Goal: Task Accomplishment & Management: Manage account settings

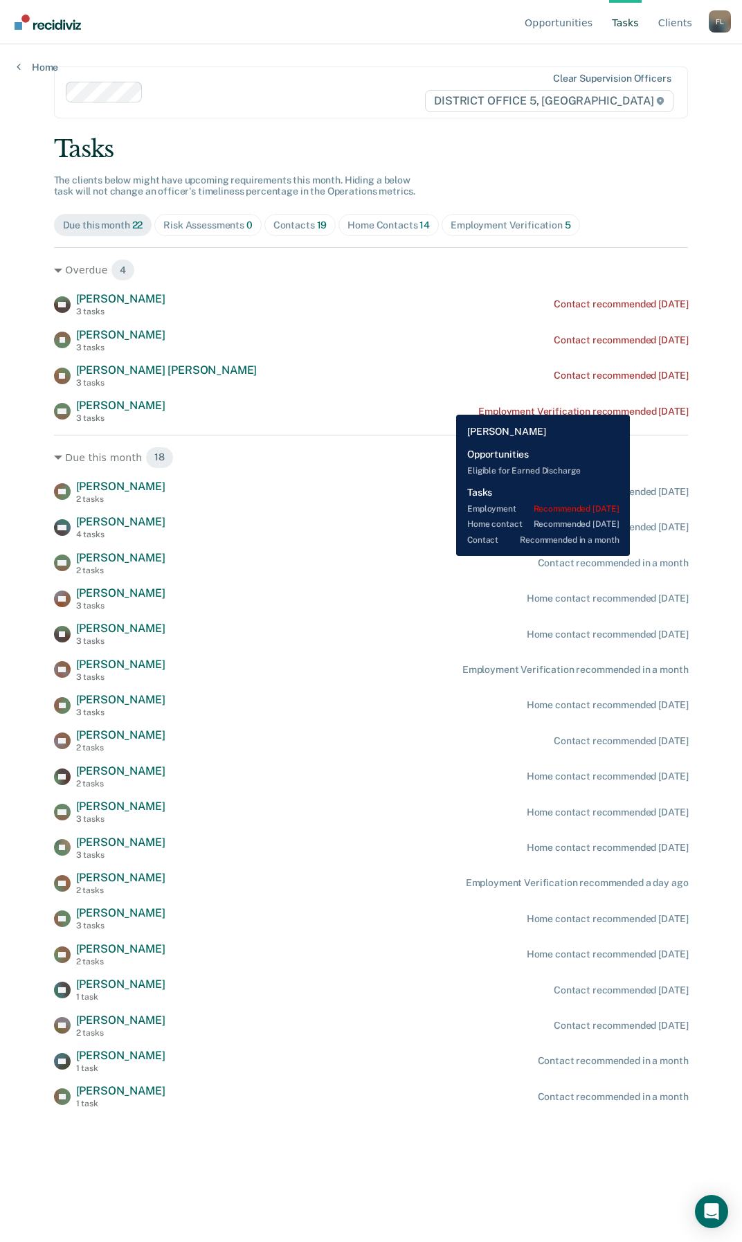
click at [643, 404] on div "MS [PERSON_NAME] 3 tasks Employment Verification recommended [DATE]" at bounding box center [371, 411] width 635 height 24
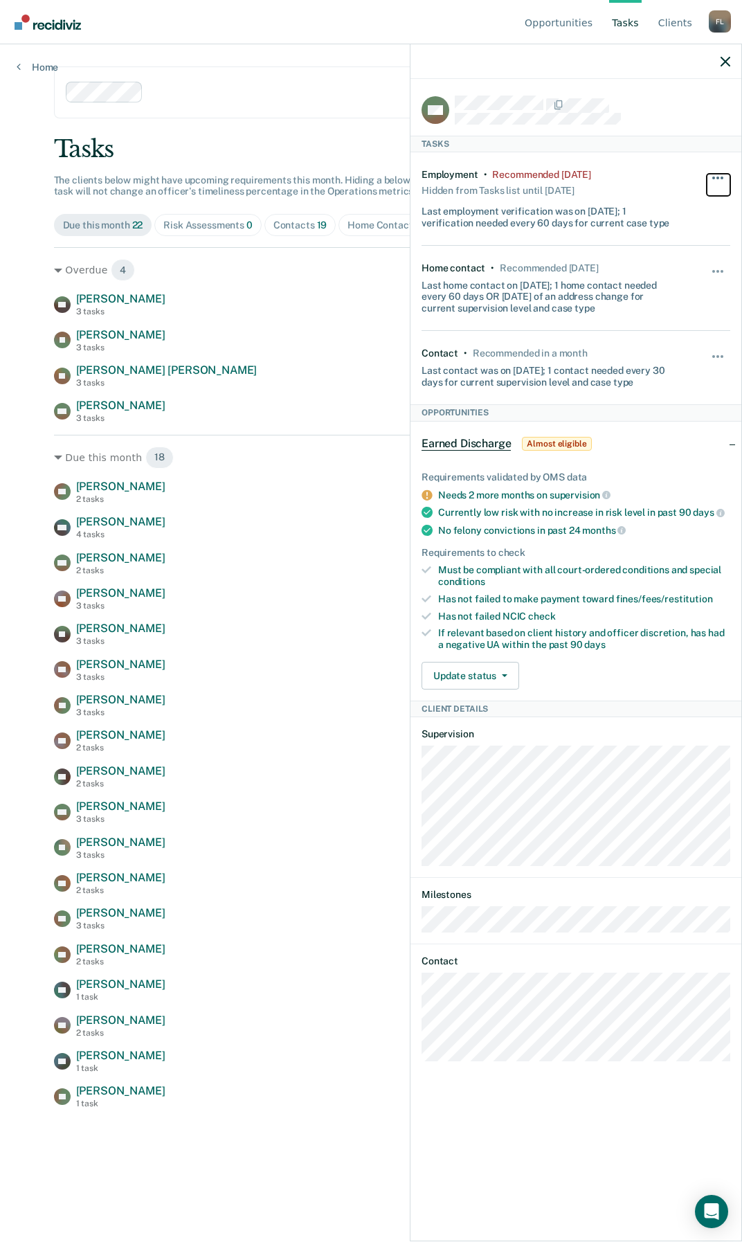
click at [710, 181] on button "button" at bounding box center [719, 185] width 24 height 22
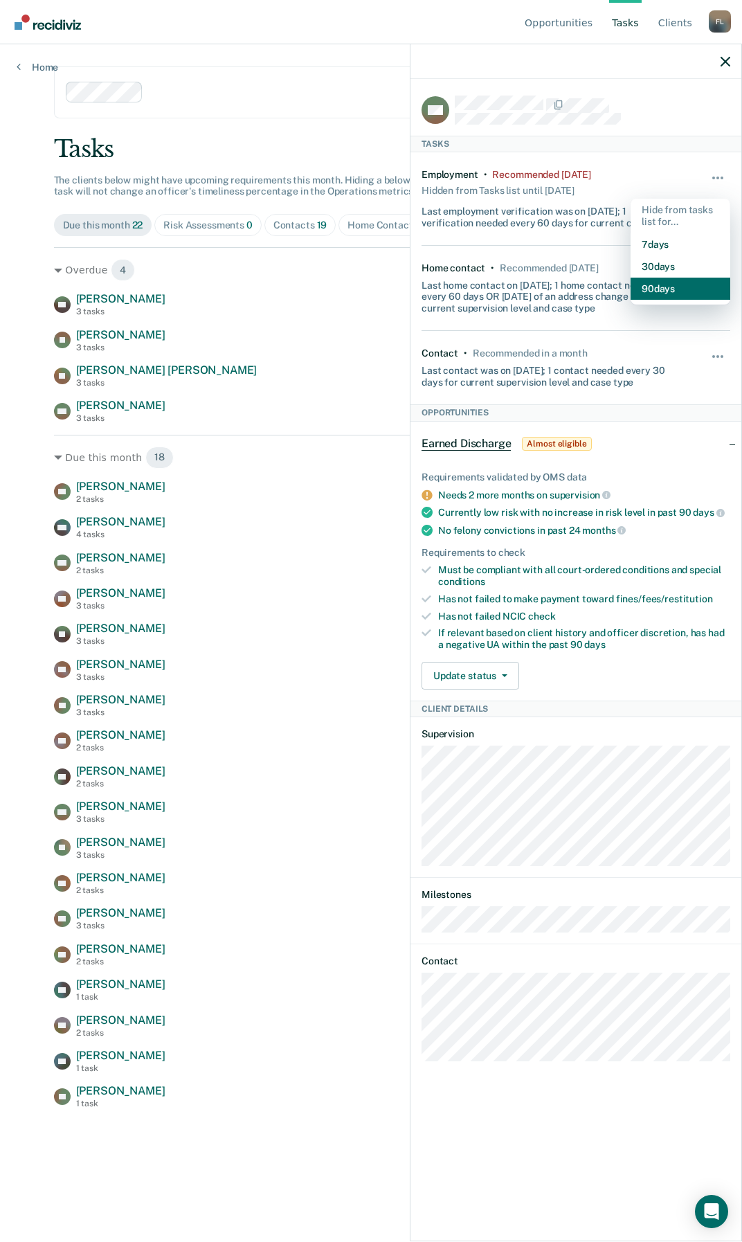
click at [669, 289] on button "90 days" at bounding box center [681, 289] width 100 height 22
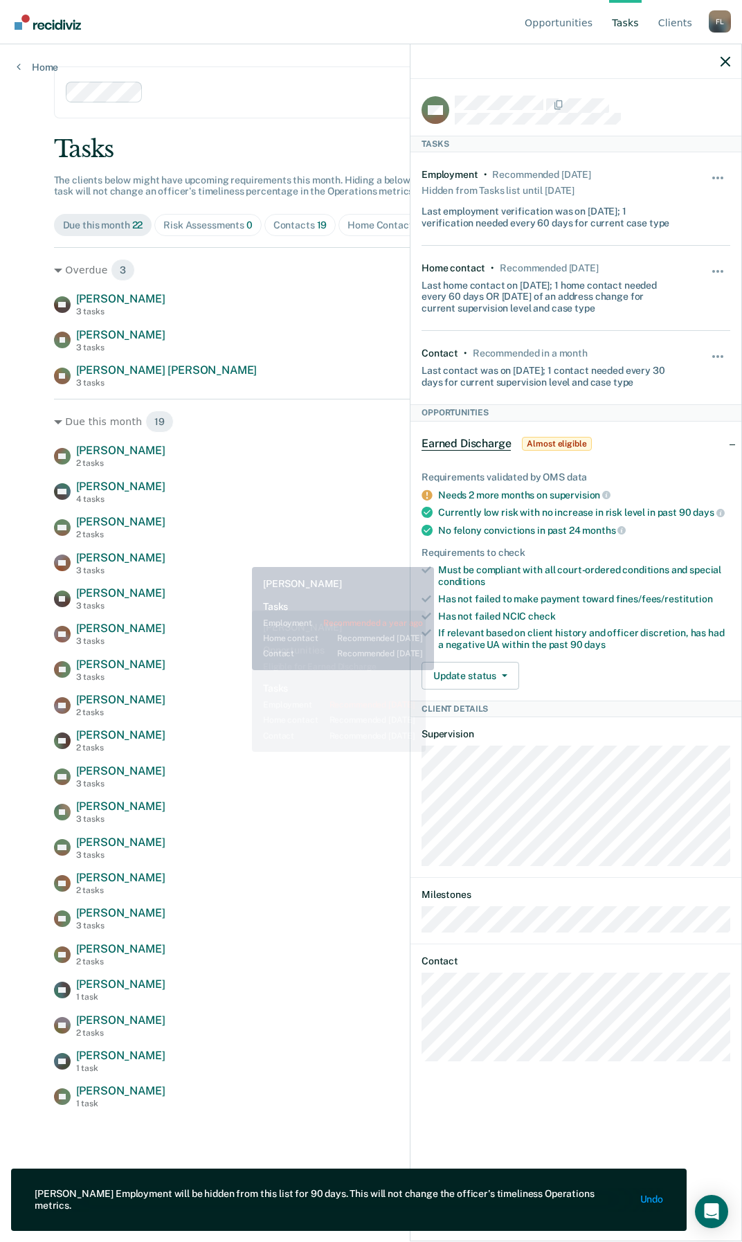
click at [241, 540] on div "AG [PERSON_NAME] 2 tasks Home contact recommended [DATE] AM [PERSON_NAME] 4 tas…" at bounding box center [371, 776] width 635 height 665
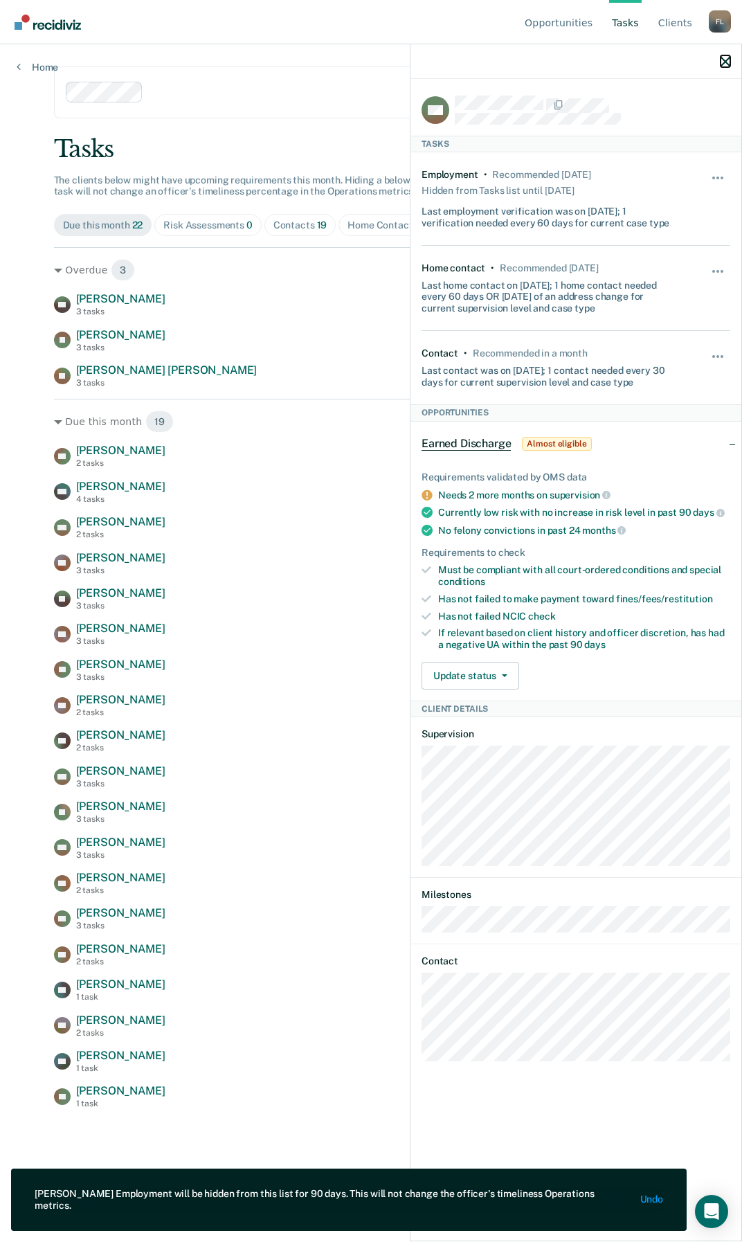
click at [722, 60] on icon "button" at bounding box center [726, 62] width 10 height 10
